Goal: Register for event/course

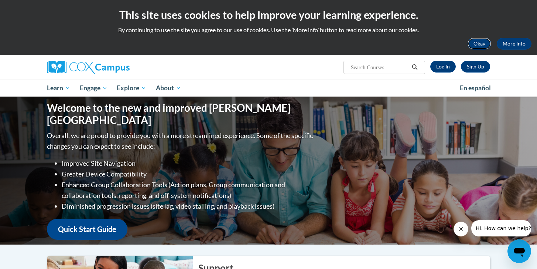
click at [477, 42] on button "Okay" at bounding box center [480, 44] width 24 height 12
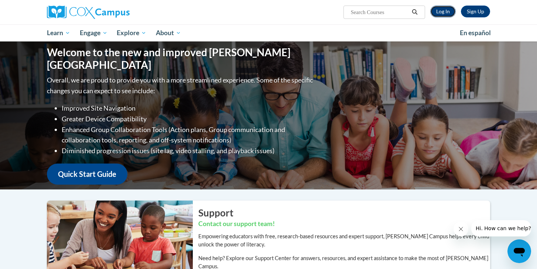
click at [438, 14] on link "Log In" at bounding box center [442, 12] width 25 height 12
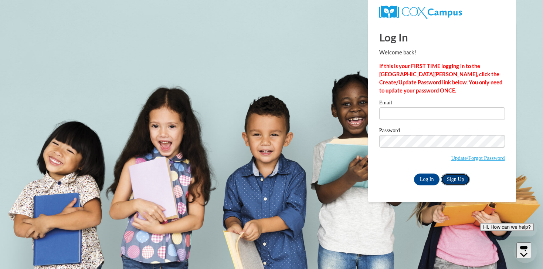
click at [449, 178] on link "Sign Up" at bounding box center [455, 179] width 29 height 12
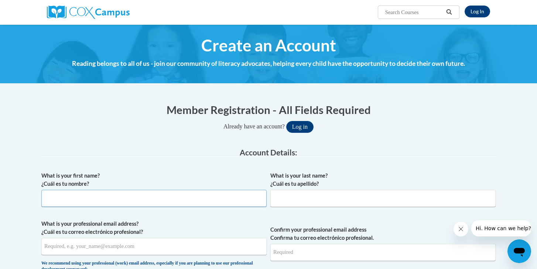
click at [170, 198] on input "What is your first name? ¿Cuál es tu nombre?" at bounding box center [153, 197] width 225 height 17
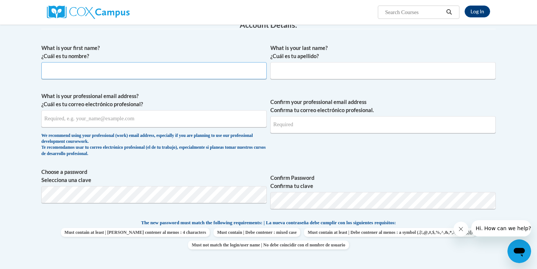
scroll to position [128, 0]
click at [161, 69] on input "What is your first name? ¿Cuál es tu nombre?" at bounding box center [153, 69] width 225 height 17
type input "McKayla"
type input "Gilbert"
type input "mgilbert092000@gmail.com"
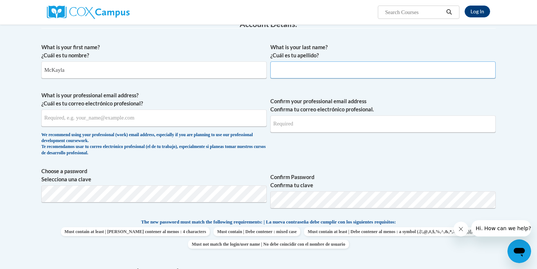
type input "mgilbert092000@gmail.com"
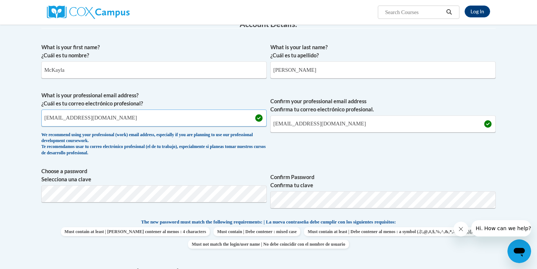
drag, startPoint x: 152, startPoint y: 120, endPoint x: 61, endPoint y: 123, distance: 90.6
click at [61, 123] on input "mgilbert092000@gmail.com" at bounding box center [153, 117] width 225 height 17
type input "mgilbert@pottsville.k12.pa.us"
click at [345, 120] on input "mgilbert092000@gmail.com" at bounding box center [382, 123] width 225 height 17
type input "mgilbert@pottsville.k12.pa.us"
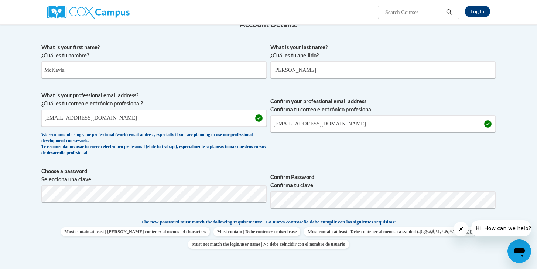
click at [358, 169] on span "Confirm Password Confirma tu clave" at bounding box center [382, 190] width 225 height 47
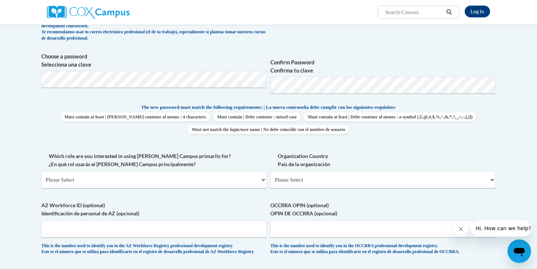
scroll to position [242, 0]
click at [98, 175] on select "Please Select College/University | Colegio/Universidad Community/Nonprofit Part…" at bounding box center [153, 180] width 225 height 17
select select "fbf2d438-af2f-41f8-98f1-81c410e29de3"
click at [41, 172] on select "Please Select College/University | Colegio/Universidad Community/Nonprofit Part…" at bounding box center [153, 180] width 225 height 17
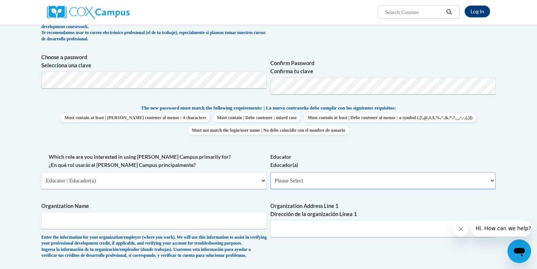
click at [293, 182] on select "Please Select Early Learning/Daycare Teacher/Family Home Care Provider | Maestr…" at bounding box center [382, 180] width 225 height 17
select select "8e40623d-54d0-45cd-9f92-5df65cd3f8cf"
click at [270, 172] on select "Please Select Early Learning/Daycare Teacher/Family Home Care Provider | Maestr…" at bounding box center [382, 180] width 225 height 17
click at [197, 206] on label "Organization Name" at bounding box center [153, 206] width 225 height 8
click at [197, 212] on input "Organization Name" at bounding box center [153, 220] width 225 height 17
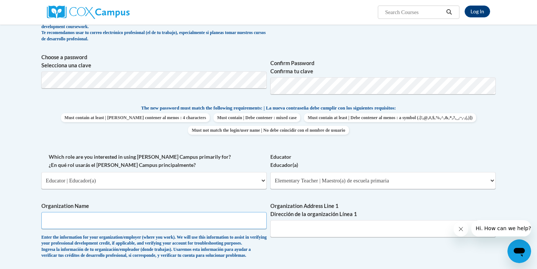
click at [188, 219] on input "Organization Name" at bounding box center [153, 220] width 225 height 17
type input "Pottsville Area School District"
type input "42 E Jefferson Lane"
drag, startPoint x: 325, startPoint y: 229, endPoint x: 236, endPoint y: 228, distance: 89.4
click at [236, 228] on div "What is your first name? ¿Cuál es tu nombre? McKayla What is your last name? ¿C…" at bounding box center [268, 153] width 454 height 454
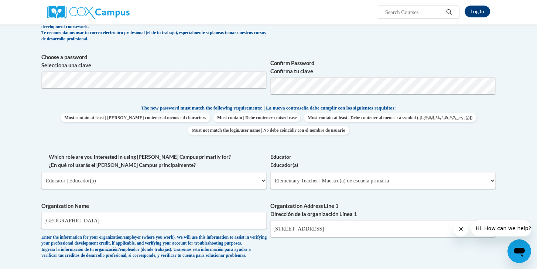
click at [299, 253] on div "What is your first name? ¿Cuál es tu nombre? McKayla What is your last name? ¿C…" at bounding box center [268, 153] width 454 height 454
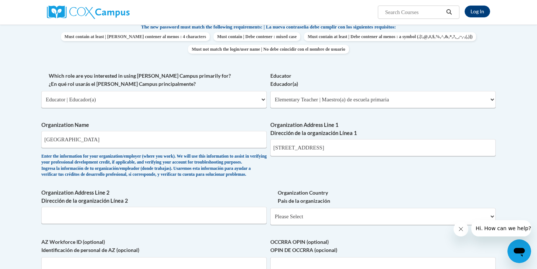
scroll to position [328, 0]
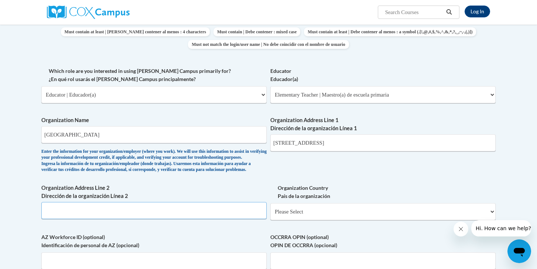
click at [188, 219] on input "Organization Address Line 2 Dirección de la organización Línea 2" at bounding box center [153, 210] width 225 height 17
click at [354, 140] on input "601 N 16th St" at bounding box center [382, 142] width 225 height 17
click at [381, 171] on div "What is your first name? ¿Cuál es tu nombre? McKayla What is your last name? ¿C…" at bounding box center [268, 67] width 454 height 454
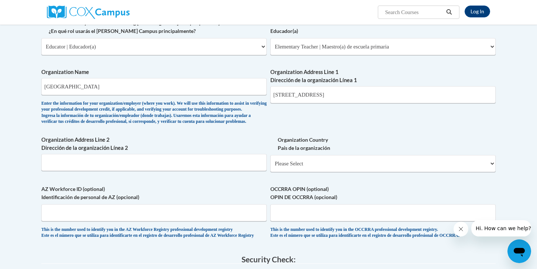
scroll to position [378, 0]
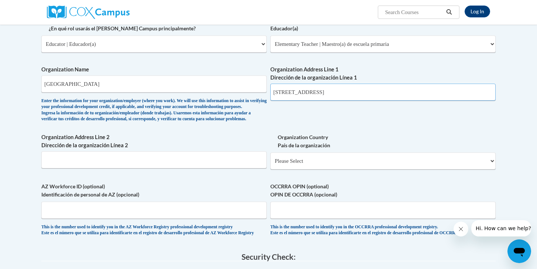
click at [307, 92] on input "601 N 16th St Pottsville, PA 17901" at bounding box center [382, 91] width 225 height 17
type input "601 N 16th St. Pottsville, PA 17901"
click at [344, 129] on div "What is your first name? ¿Cuál es tu nombre? McKayla What is your last name? ¿C…" at bounding box center [268, 16] width 454 height 454
click at [300, 169] on select "Please Select United States | Estados Unidos Outside of the United States | Fue…" at bounding box center [382, 160] width 225 height 17
select select "ad49bcad-a171-4b2e-b99c-48b446064914"
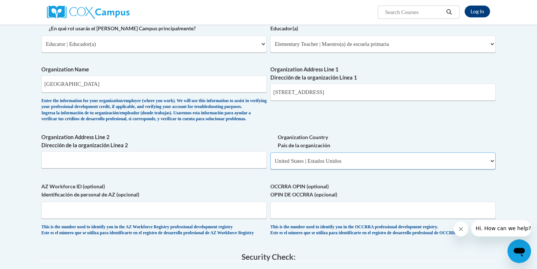
click at [270, 164] on select "Please Select United States | Estados Unidos Outside of the United States | Fue…" at bounding box center [382, 160] width 225 height 17
select select
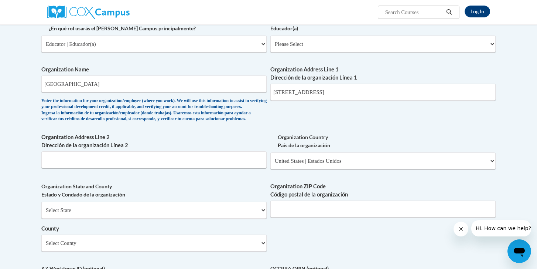
click at [247, 198] on label "Organization State and County Estado y Condado de la organización" at bounding box center [153, 190] width 225 height 16
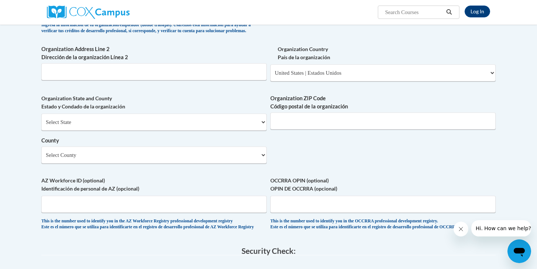
scroll to position [480, 0]
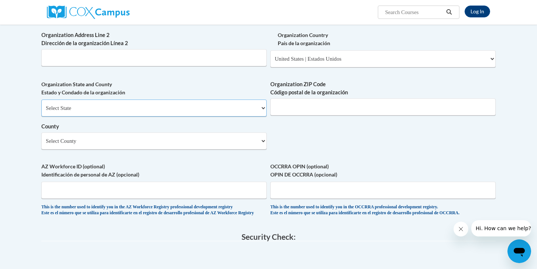
click at [178, 116] on select "Select State Alabama Alaska Arizona Arkansas California Colorado Connecticut De…" at bounding box center [153, 107] width 225 height 17
click at [41, 112] on select "Select State Alabama Alaska Arizona Arkansas California Colorado Connecticut De…" at bounding box center [153, 107] width 225 height 17
click at [287, 115] on input "Organization ZIP Code Código postal de la organización" at bounding box center [382, 106] width 225 height 17
type input "17901"
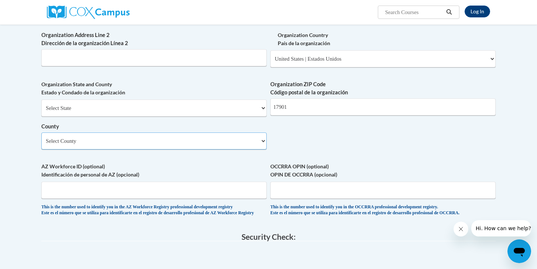
click at [188, 149] on select "Select County Adams Allegheny Armstrong Beaver Bedford Berks Blair Bradford Buc…" at bounding box center [153, 140] width 225 height 17
select select "Schuylkill"
click at [41, 144] on select "Select County Adams Allegheny Armstrong Beaver Bedford Berks Blair Bradford Buc…" at bounding box center [153, 140] width 225 height 17
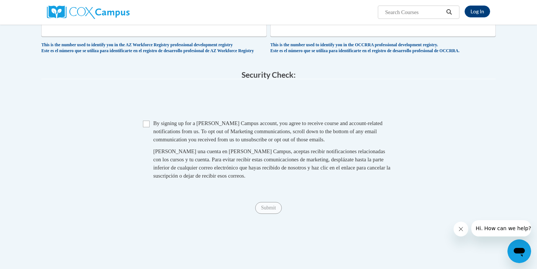
scroll to position [643, 0]
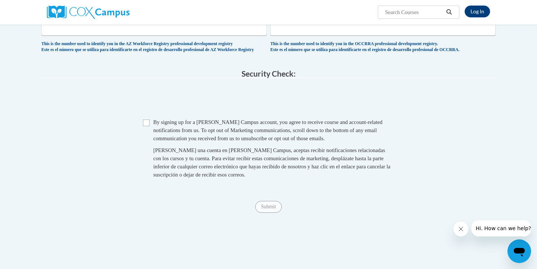
click at [144, 146] on span "Checkbox By signing up for a Cox Campus account, you agree to receive course an…" at bounding box center [268, 152] width 251 height 68
click at [147, 126] on input "Checkbox" at bounding box center [146, 122] width 7 height 7
checkbox input "true"
click at [267, 212] on input "Submit" at bounding box center [268, 207] width 27 height 12
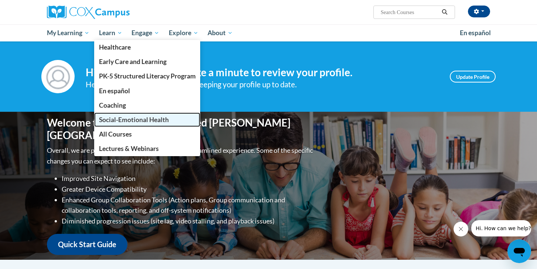
click at [119, 119] on span "Social-Emotional Health" at bounding box center [134, 120] width 70 height 8
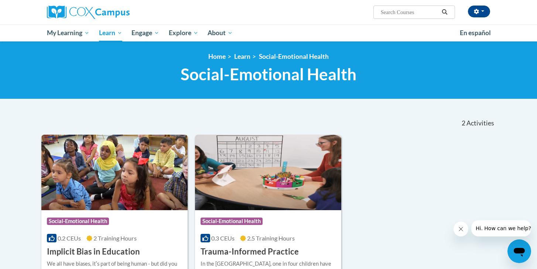
click at [373, 183] on div "Course Category: Social-Emotional Health 0.2 CEUs 2 Training Hours COURSE Impli…" at bounding box center [268, 215] width 454 height 163
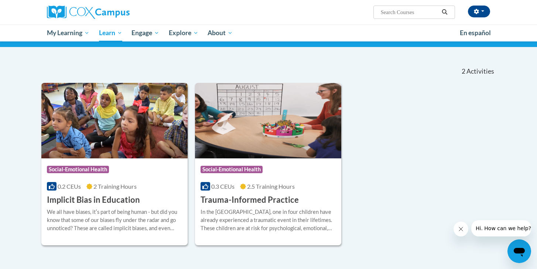
scroll to position [53, 0]
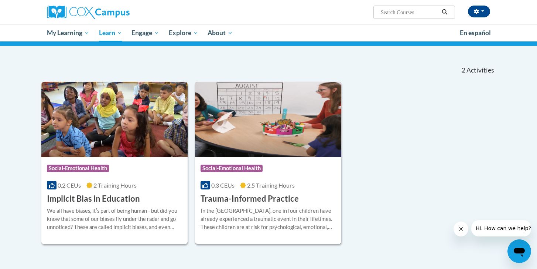
click at [284, 188] on span "2.5 Training Hours" at bounding box center [271, 184] width 48 height 7
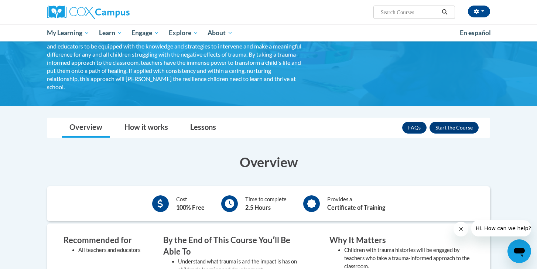
scroll to position [93, 0]
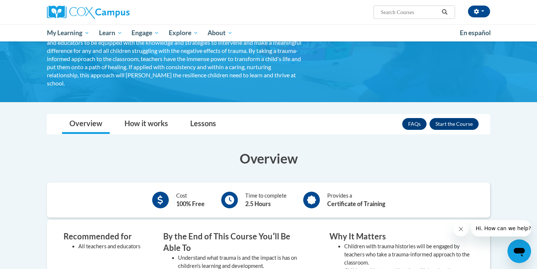
click at [137, 124] on link "How it works" at bounding box center [146, 124] width 58 height 20
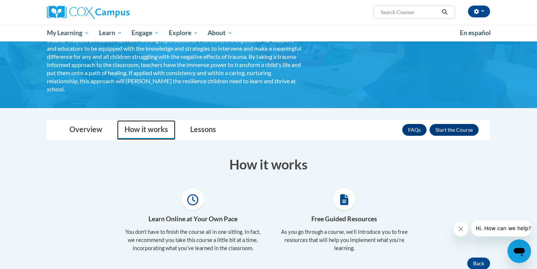
scroll to position [0, 0]
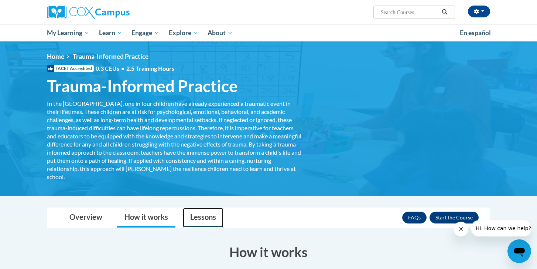
click at [205, 218] on link "Lessons" at bounding box center [203, 218] width 41 height 20
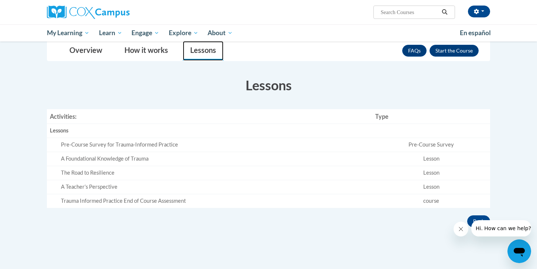
scroll to position [169, 0]
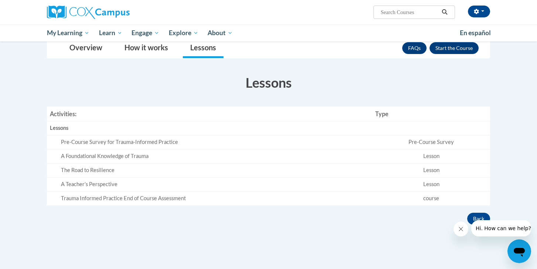
click at [121, 143] on div "Pre-Course Survey for Trauma-Informed Practice" at bounding box center [215, 142] width 308 height 8
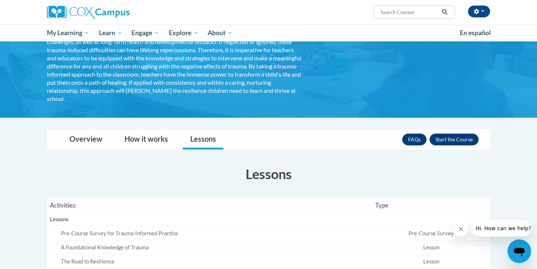
scroll to position [87, 0]
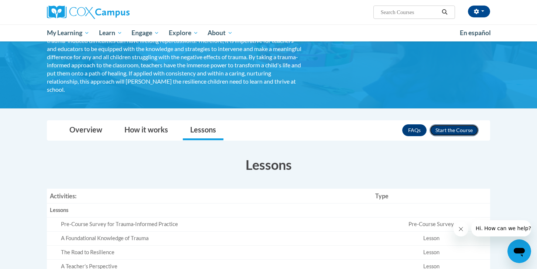
click at [437, 132] on button "Enroll" at bounding box center [454, 130] width 49 height 12
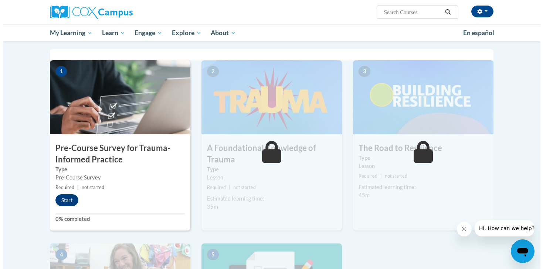
scroll to position [145, 0]
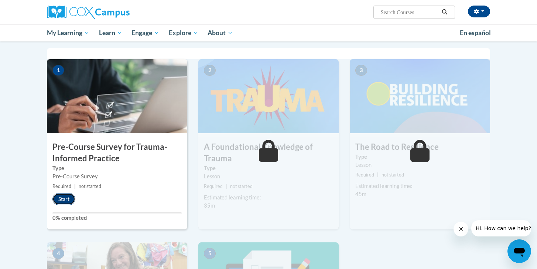
click at [69, 202] on button "Start" at bounding box center [63, 199] width 23 height 12
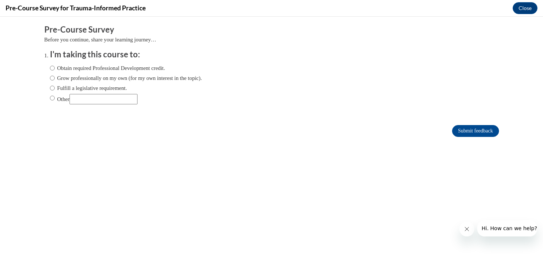
scroll to position [0, 0]
click at [50, 71] on input "Obtain required Professional Development credit." at bounding box center [52, 68] width 5 height 8
radio input "true"
click at [461, 134] on input "Submit feedback" at bounding box center [475, 131] width 47 height 12
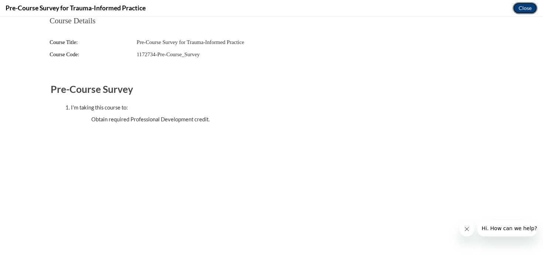
click at [523, 8] on button "Close" at bounding box center [524, 8] width 25 height 12
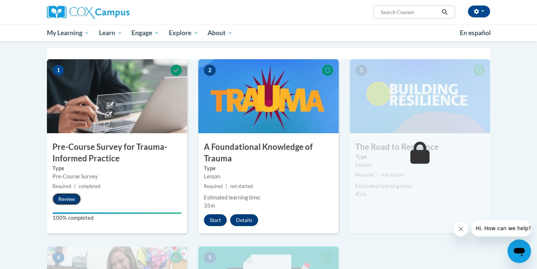
click at [63, 198] on button "Review" at bounding box center [66, 199] width 28 height 12
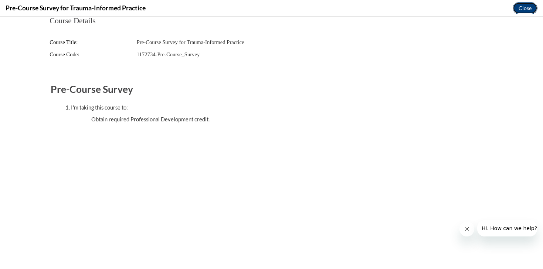
click at [522, 11] on button "Close" at bounding box center [524, 8] width 25 height 12
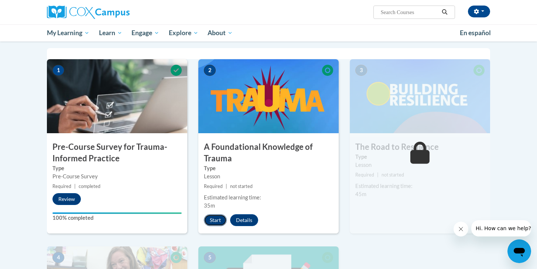
click at [219, 221] on button "Start" at bounding box center [215, 220] width 23 height 12
